Goal: Navigation & Orientation: Find specific page/section

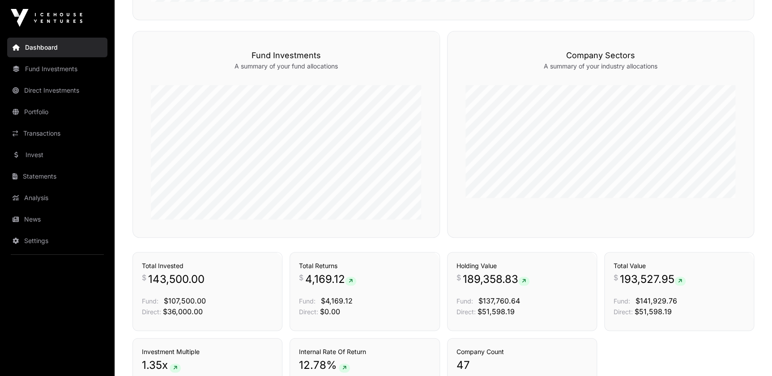
scroll to position [451, 0]
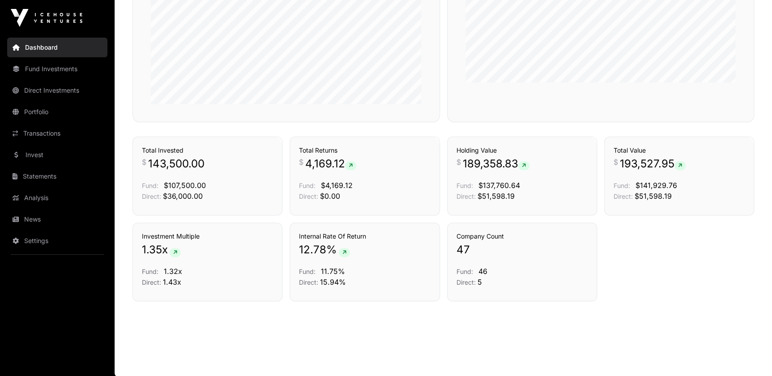
click at [46, 161] on link "Invest" at bounding box center [57, 155] width 100 height 20
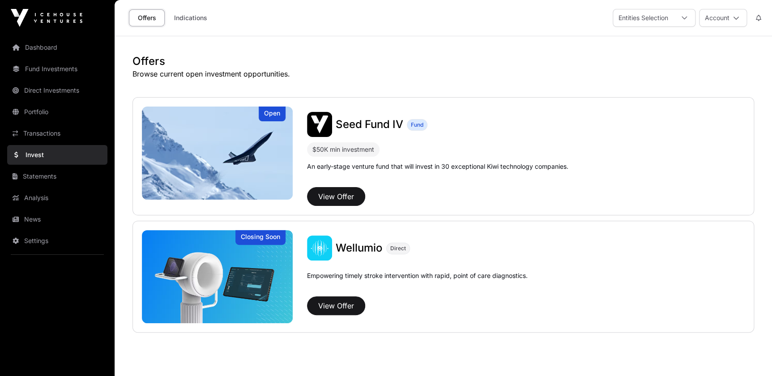
click at [51, 137] on link "Transactions" at bounding box center [57, 134] width 100 height 20
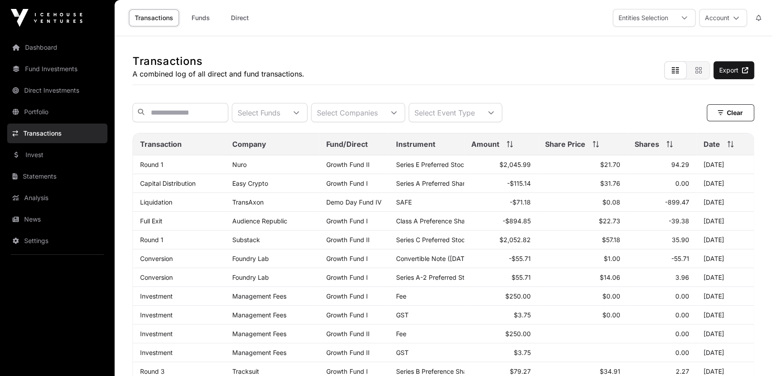
click at [40, 215] on link "News" at bounding box center [57, 219] width 100 height 20
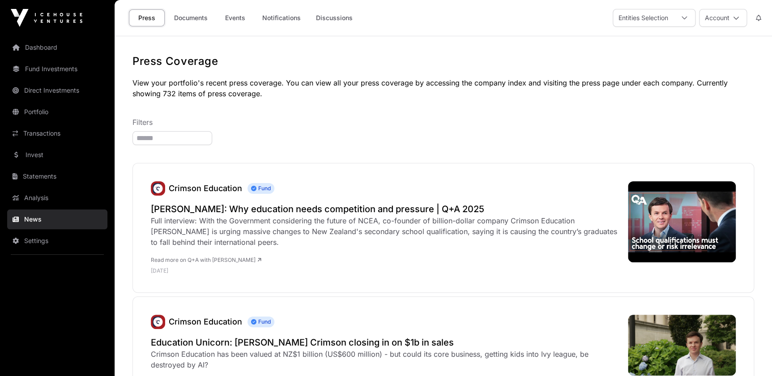
click at [208, 18] on link "Documents" at bounding box center [190, 17] width 45 height 17
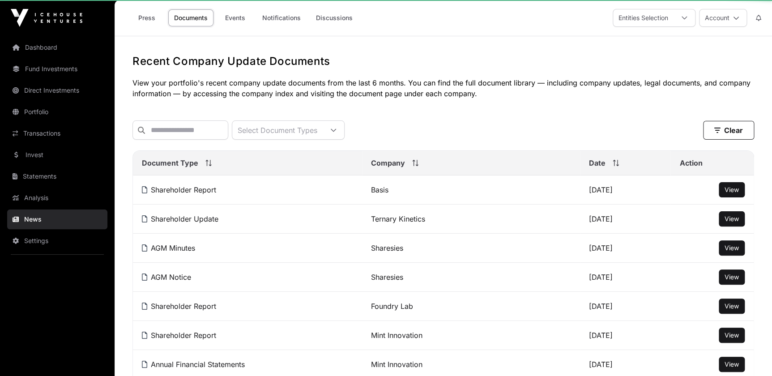
click at [208, 18] on link "Documents" at bounding box center [190, 17] width 45 height 17
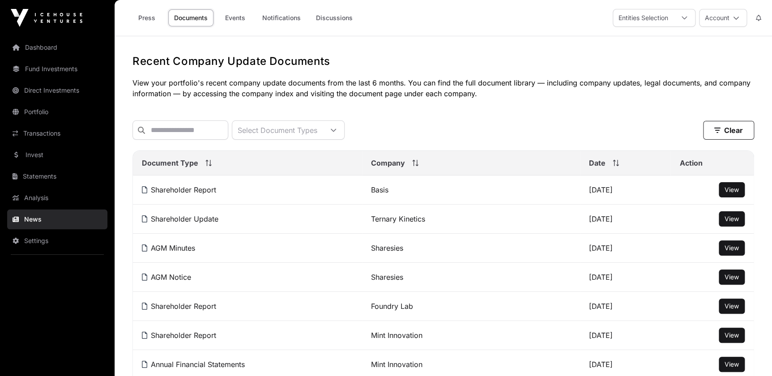
click at [724, 12] on button "Account" at bounding box center [723, 18] width 48 height 18
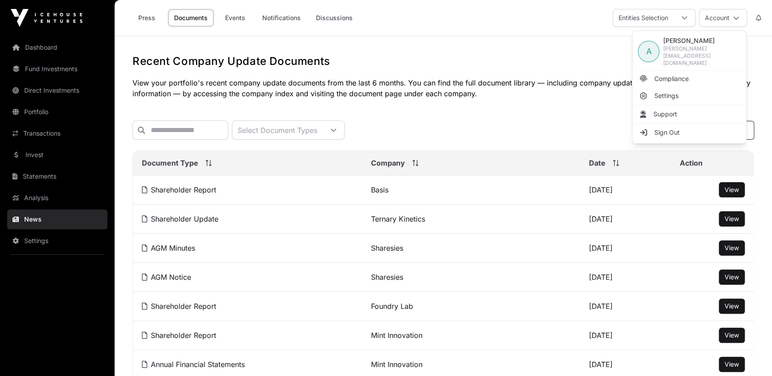
click at [685, 124] on link "Sign Out" at bounding box center [689, 132] width 110 height 16
